Goal: Find specific page/section: Find specific page/section

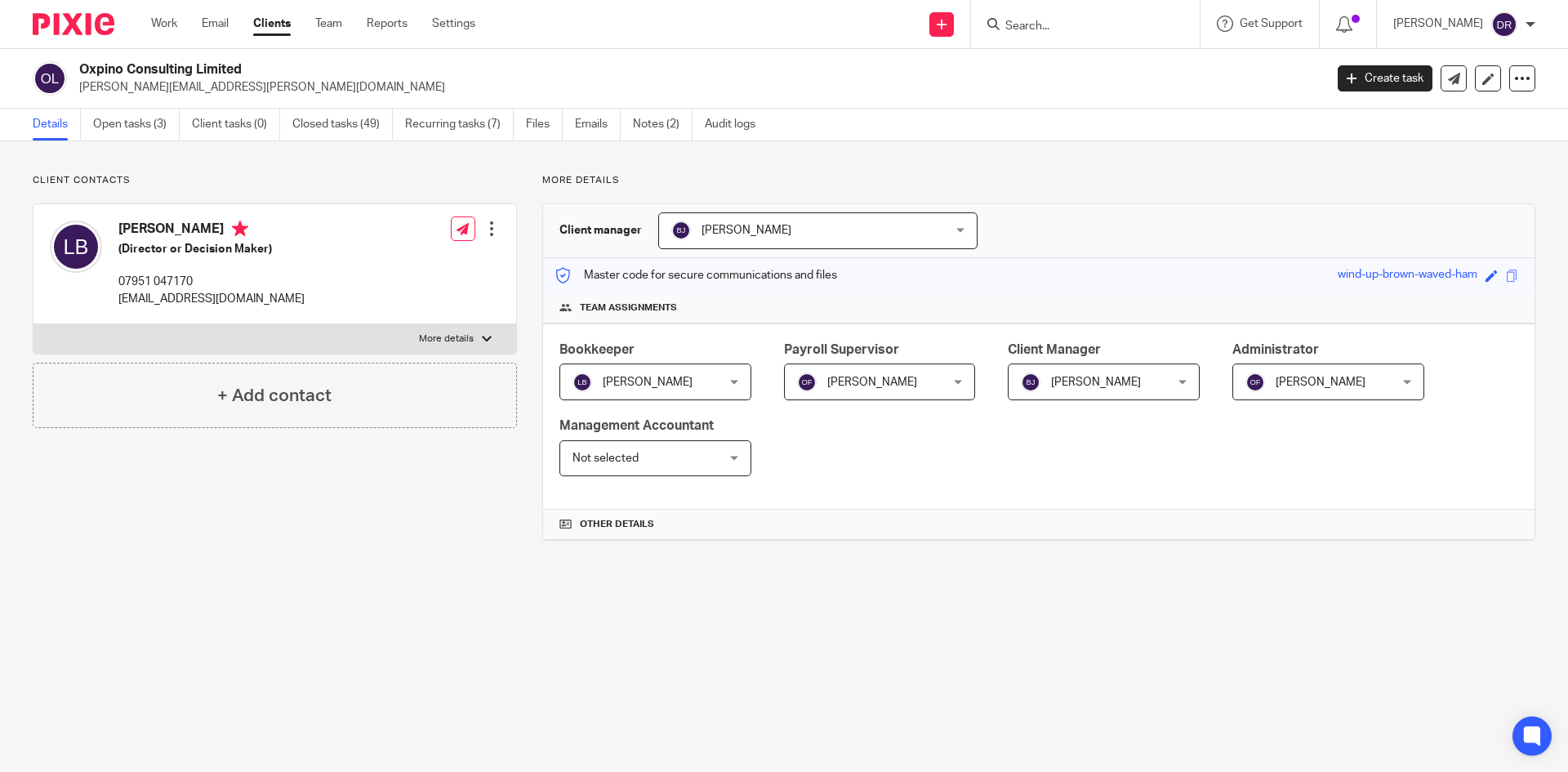
click at [1038, 29] on input "Search" at bounding box center [1076, 27] width 147 height 15
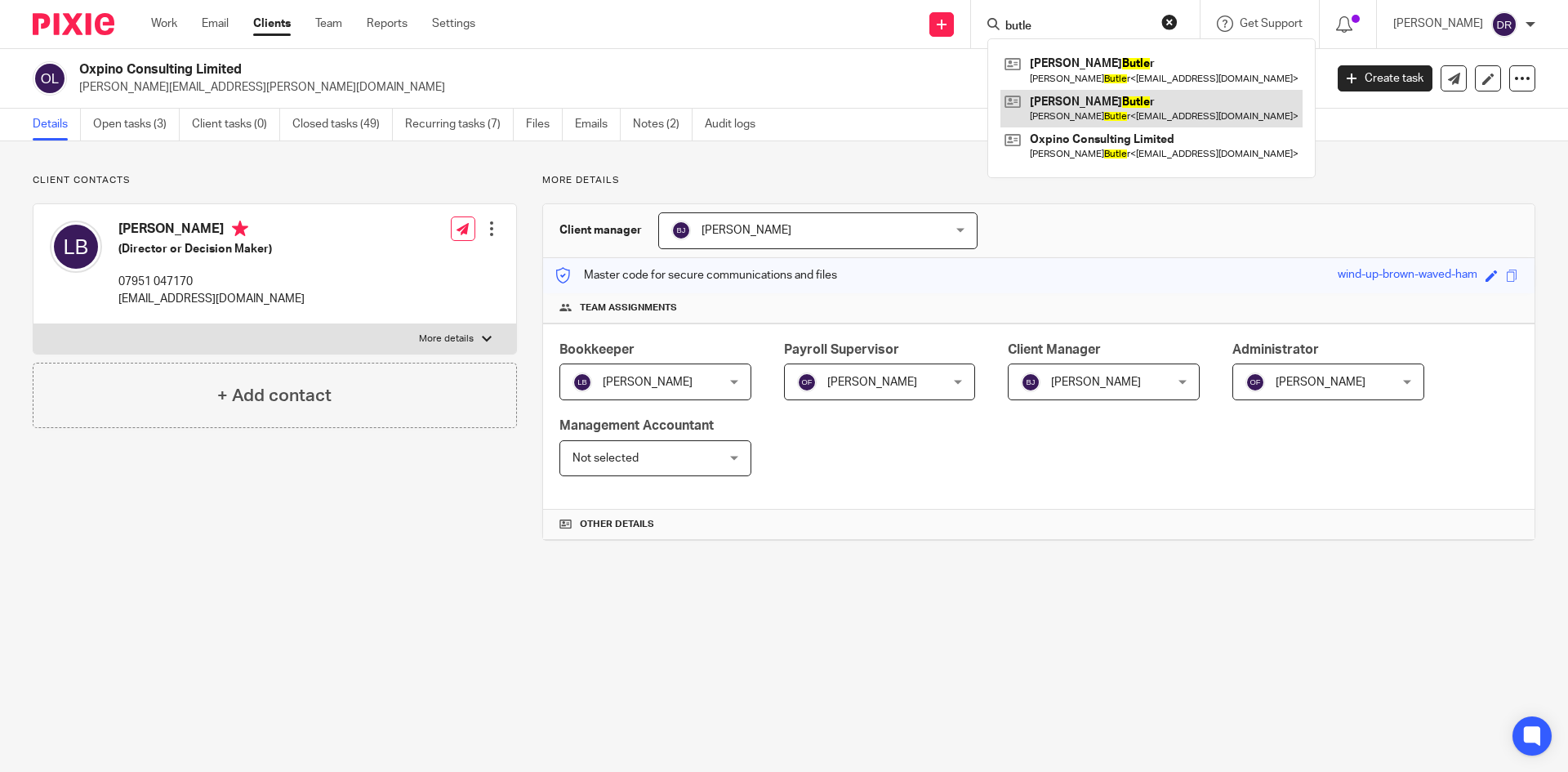
type input "butle"
click at [1100, 97] on link at bounding box center [1151, 109] width 302 height 38
